Goal: Communication & Community: Answer question/provide support

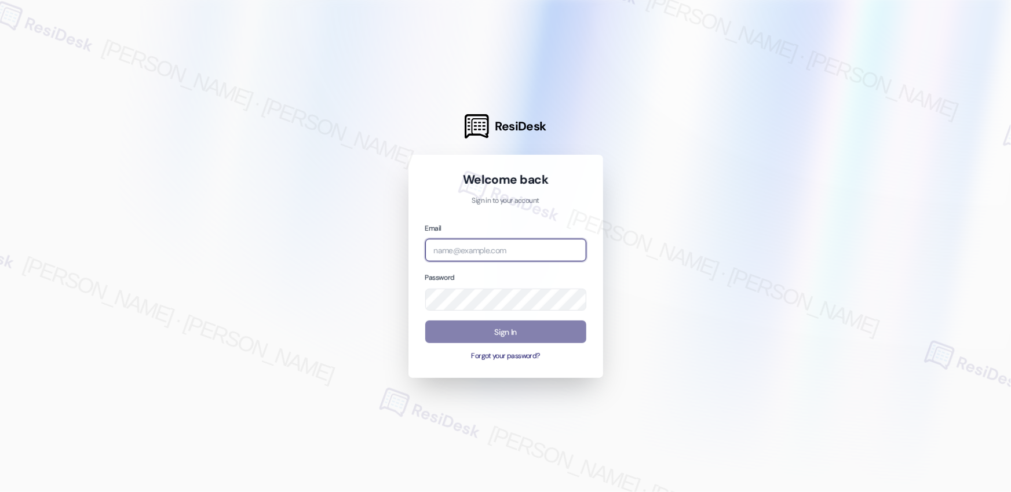
drag, startPoint x: 476, startPoint y: 256, endPoint x: 503, endPoint y: 246, distance: 29.7
click at [483, 252] on input "email" at bounding box center [505, 250] width 161 height 23
type input "[EMAIL_ADDRESS][PERSON_NAME][PERSON_NAME][PERSON_NAME][DOMAIN_NAME]"
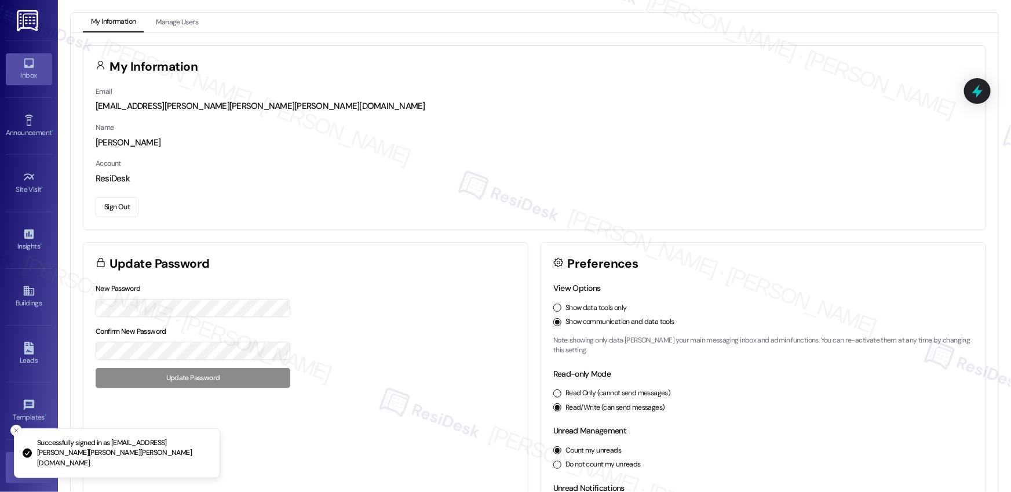
click at [23, 79] on div "Inbox" at bounding box center [29, 76] width 58 height 12
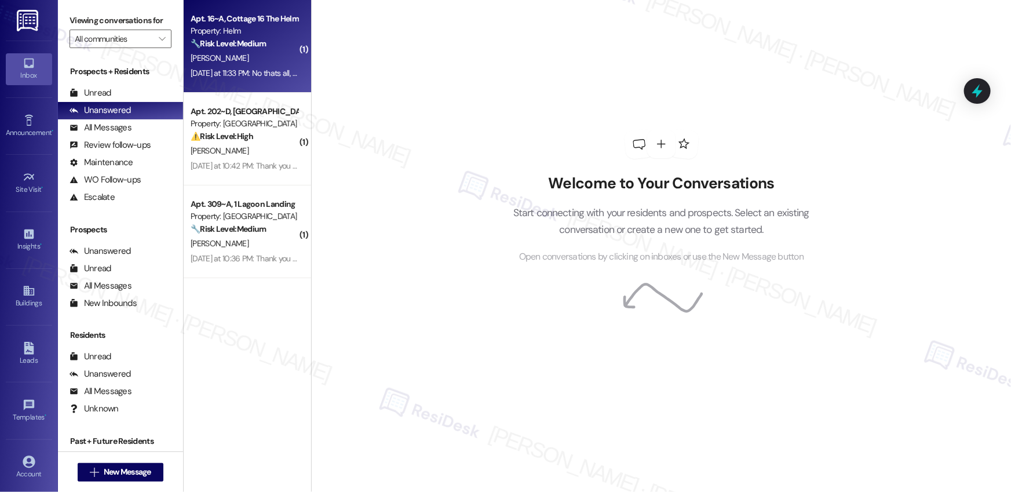
click at [267, 31] on div "Property: Helm" at bounding box center [244, 31] width 107 height 12
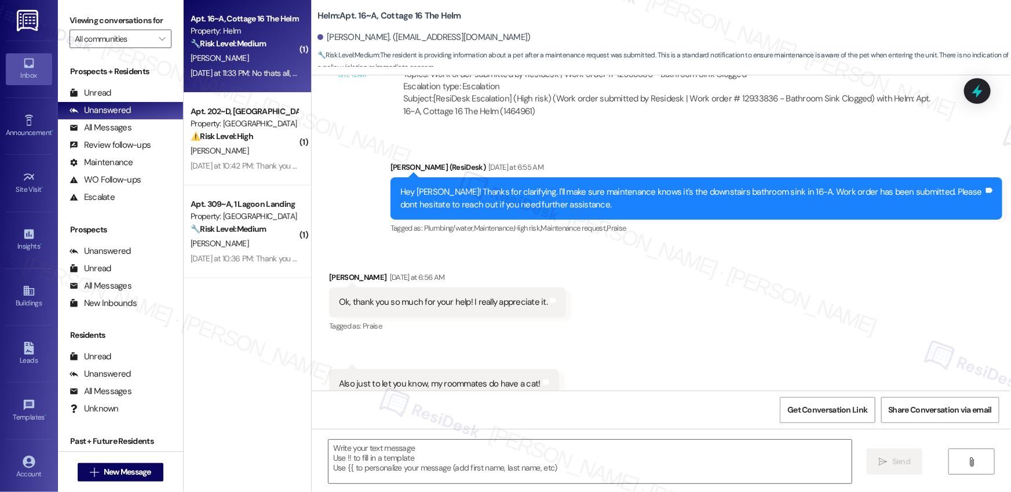
type textarea "Fetching suggested responses. Please feel free to read through the conversation…"
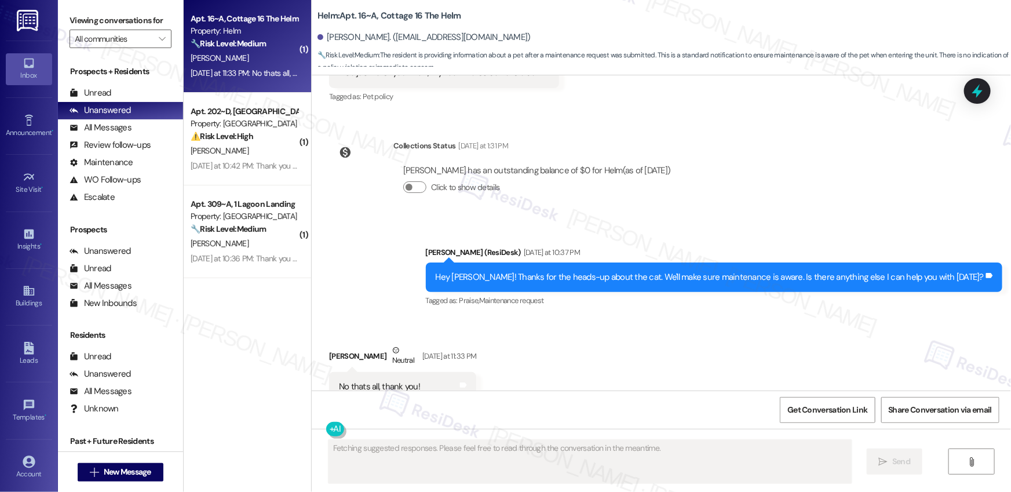
scroll to position [1419, 0]
